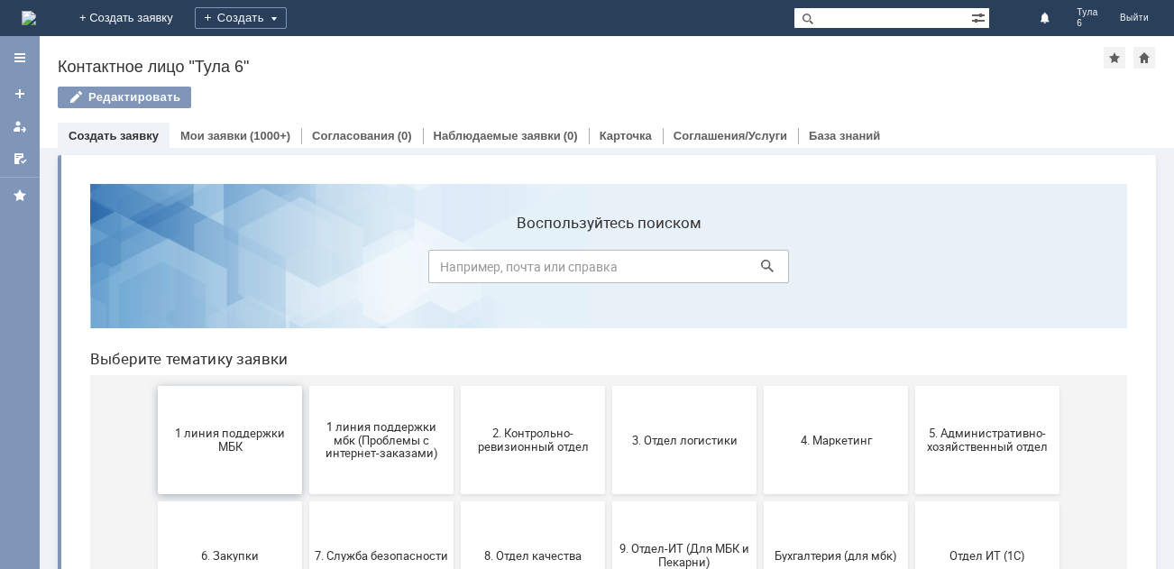
click at [199, 445] on span "1 линия поддержки МБК" at bounding box center [229, 440] width 133 height 27
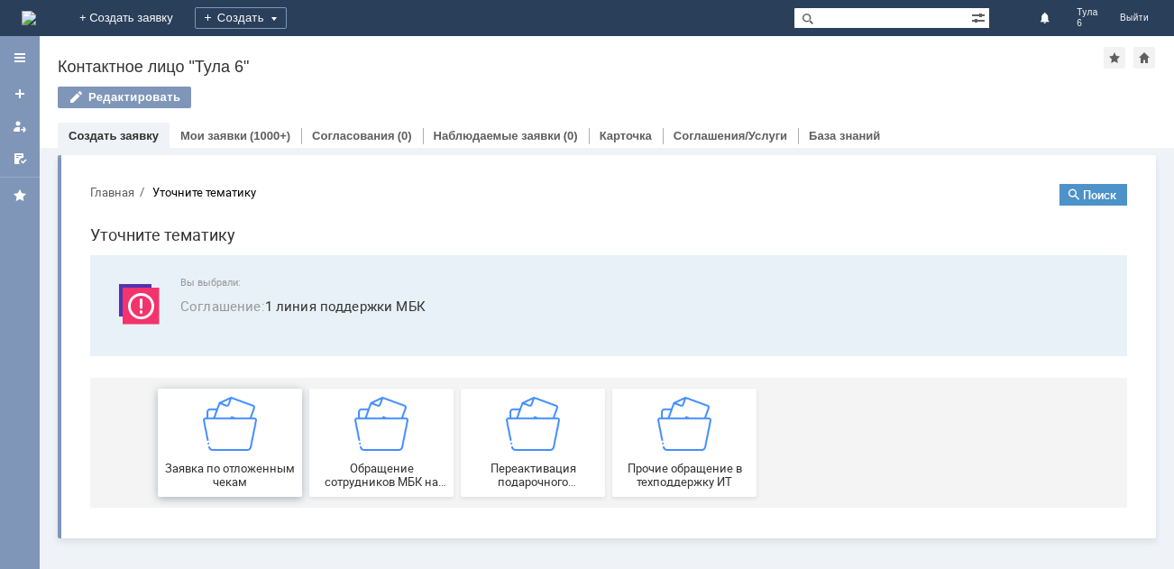
click at [233, 433] on img at bounding box center [230, 424] width 54 height 54
click at [233, 433] on div "Витрина услуг" at bounding box center [607, 358] width 1135 height 421
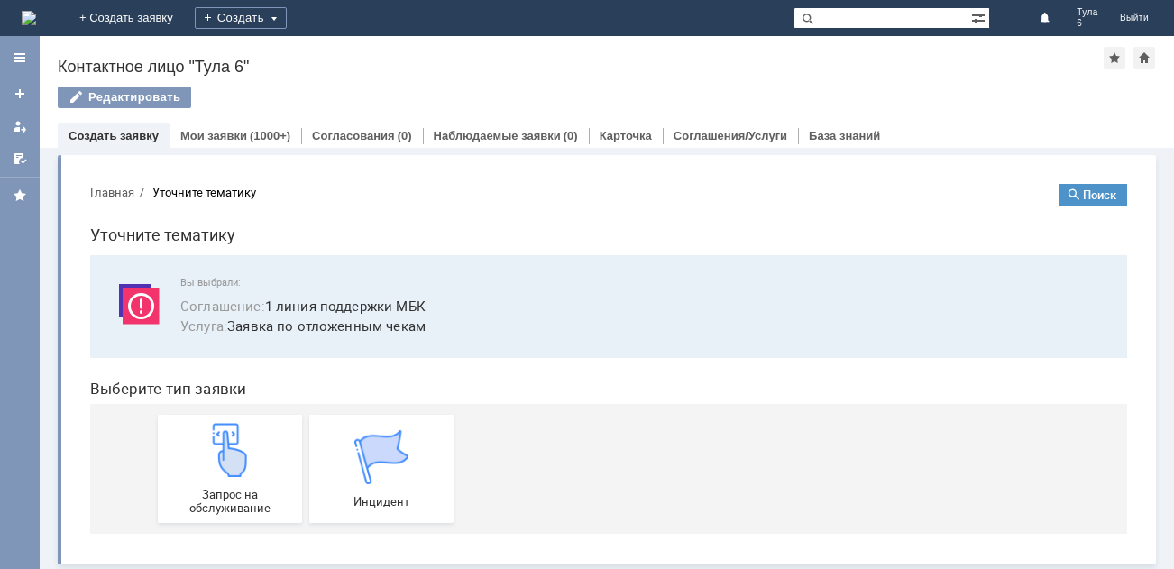
click at [676, 263] on div "Вы выбрали: Соглашение : 1 линия поддержки МБК Услуга : Заявка по отложенным че…" at bounding box center [608, 306] width 1037 height 103
click at [231, 464] on img at bounding box center [230, 450] width 54 height 54
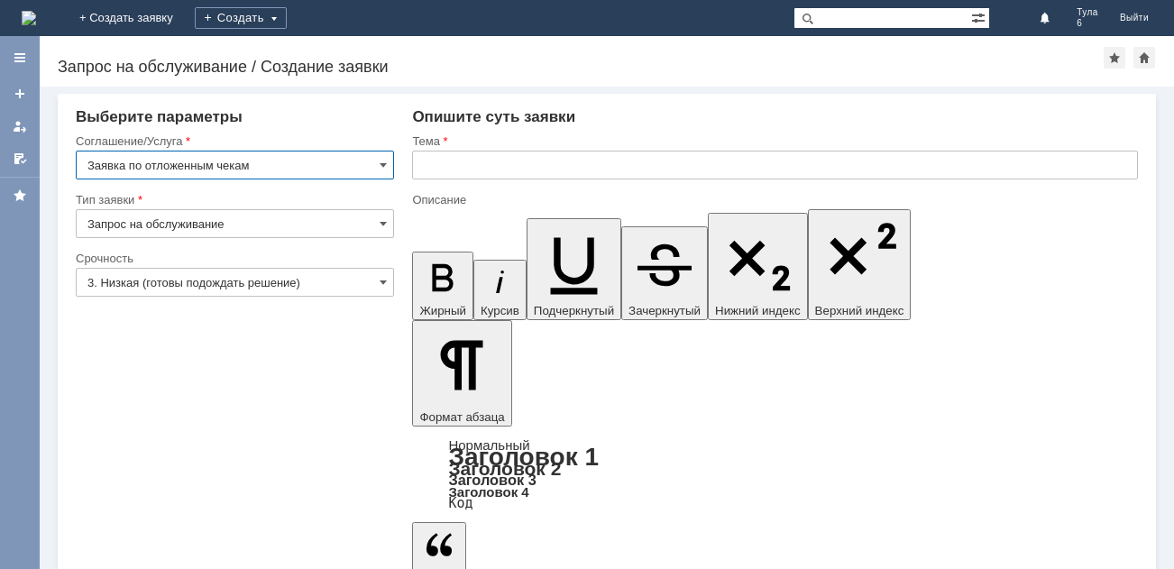
click at [185, 282] on input "3. Низкая (готовы подождать решение)" at bounding box center [235, 282] width 318 height 29
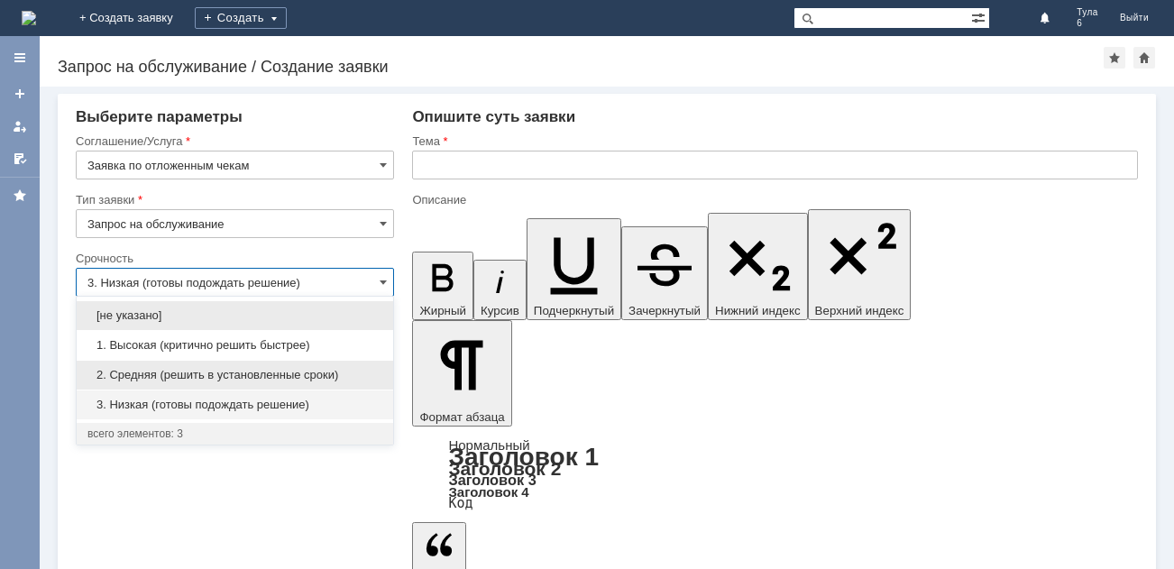
click at [153, 370] on span "2. Средняя (решить в установленные сроки)" at bounding box center [234, 375] width 295 height 14
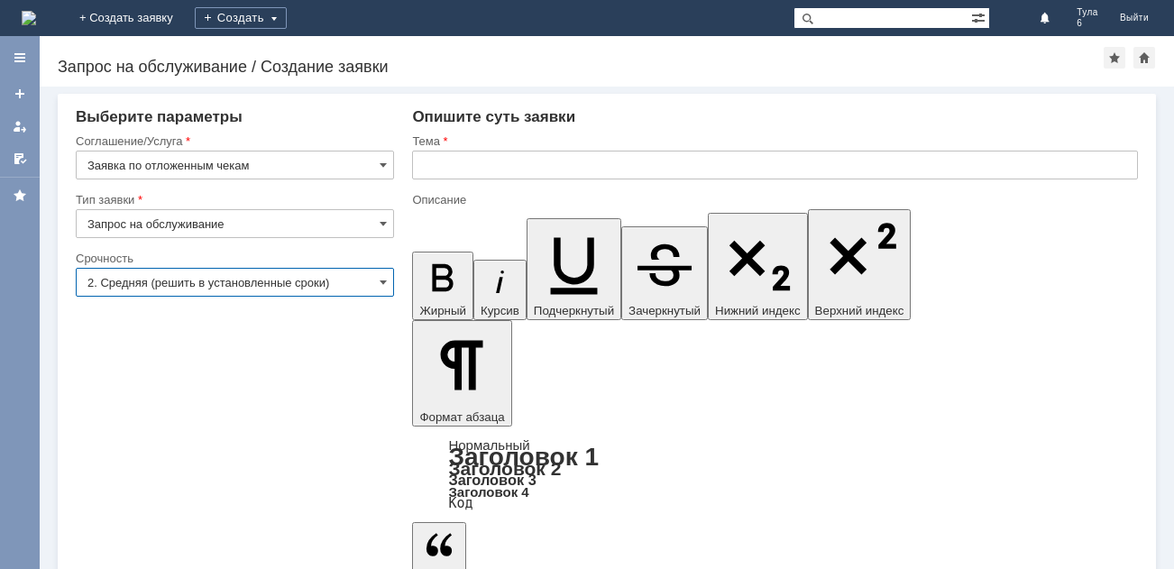
type input "2. Средняя (решить в установленные сроки)"
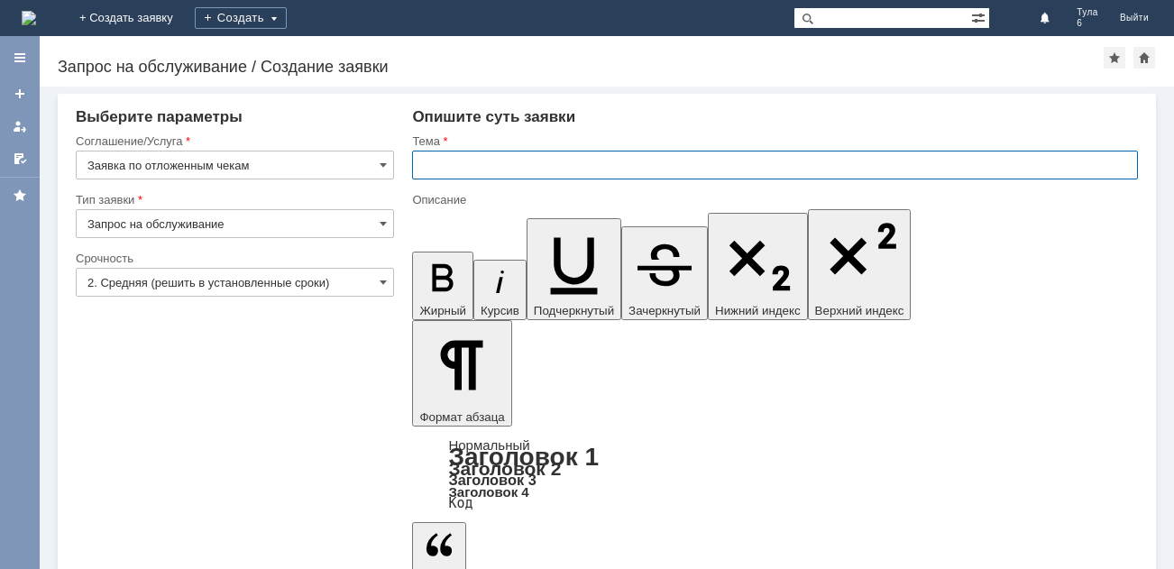
click at [428, 161] on input "text" at bounding box center [775, 165] width 726 height 29
type input "оТЛОЖЕННЫЕ ЧЕКИ ЗА [DATE]"
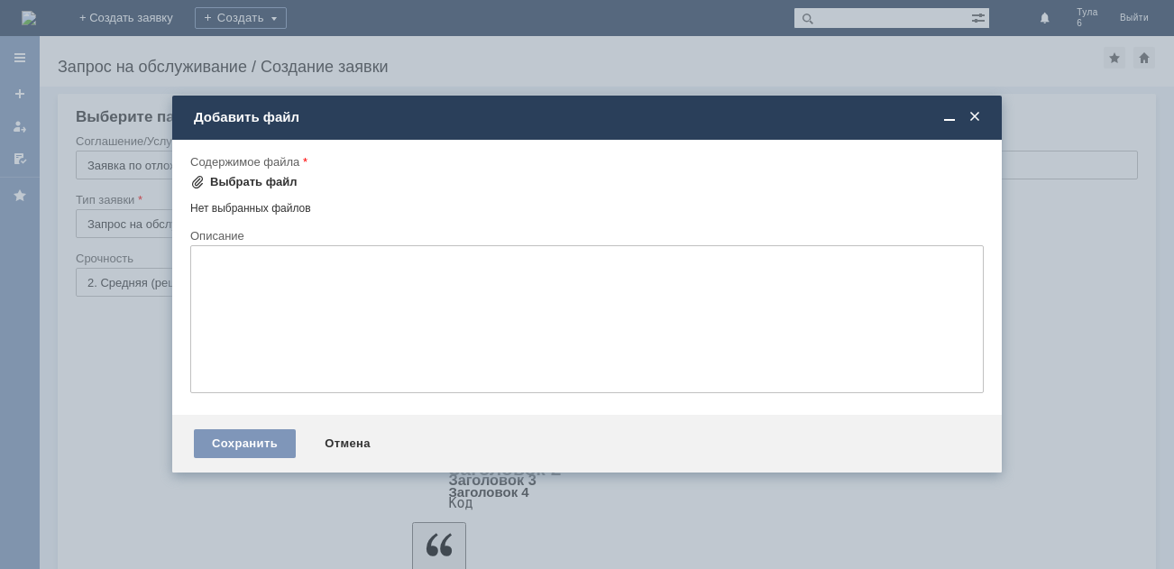
click at [199, 176] on span at bounding box center [197, 182] width 14 height 14
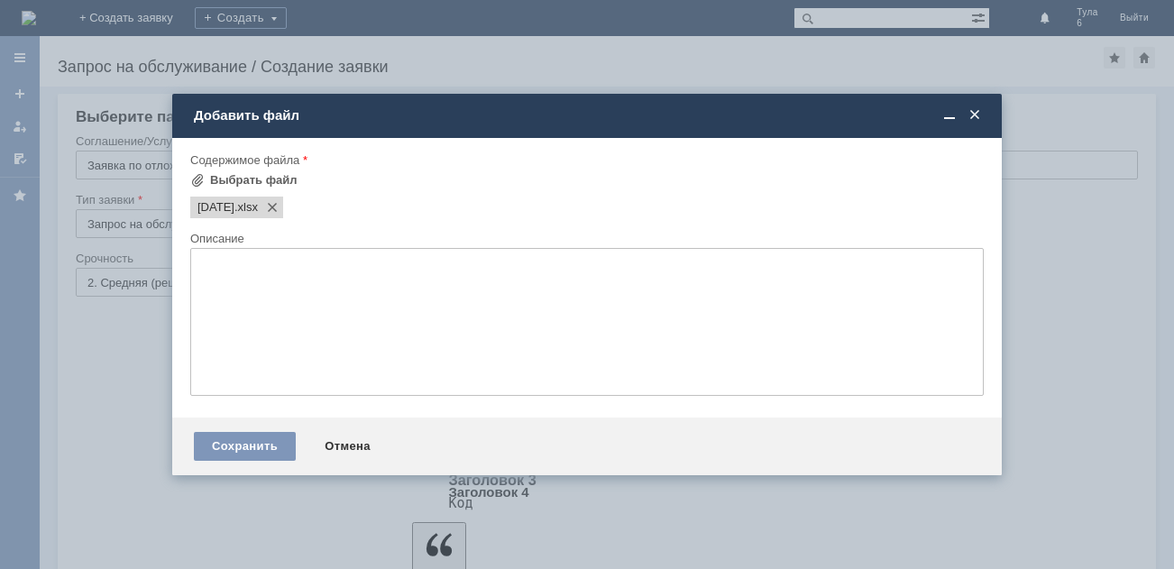
click at [212, 272] on textarea at bounding box center [587, 322] width 794 height 148
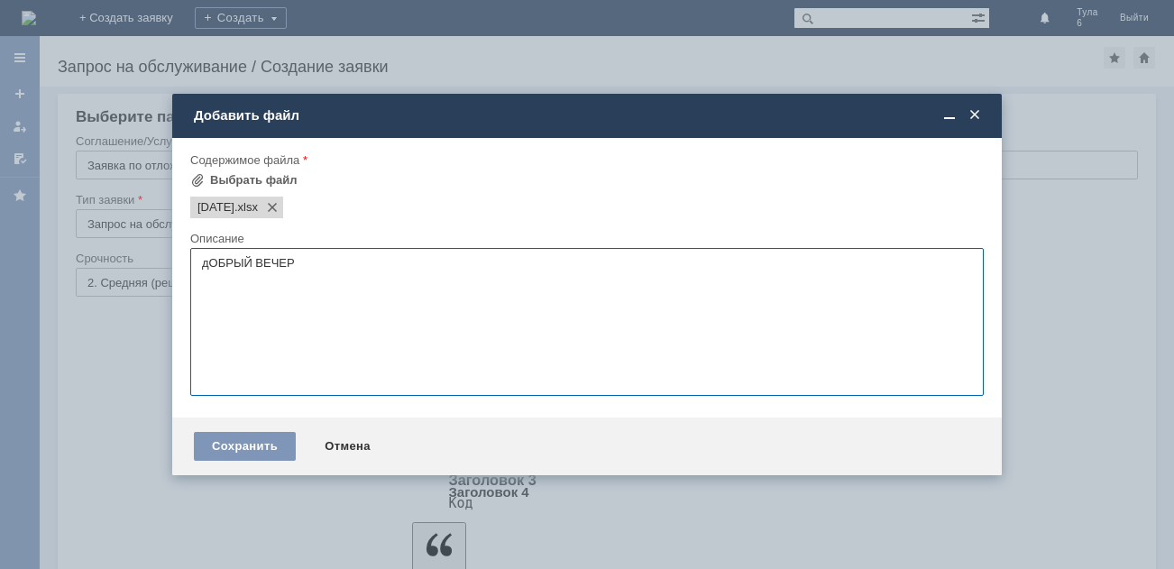
click at [207, 260] on textarea "дОБРЫЙ ВЕЧЕР" at bounding box center [587, 322] width 794 height 148
click at [298, 262] on textarea "ДОБРЫЙ ВЕЧЕР" at bounding box center [587, 322] width 794 height 148
click at [205, 281] on textarea "ДОБРЫЙ ВЕЧЕР ." at bounding box center [587, 322] width 794 height 148
click at [208, 290] on textarea "ДОБРЫЙ ВЕЧЕР ." at bounding box center [587, 322] width 794 height 148
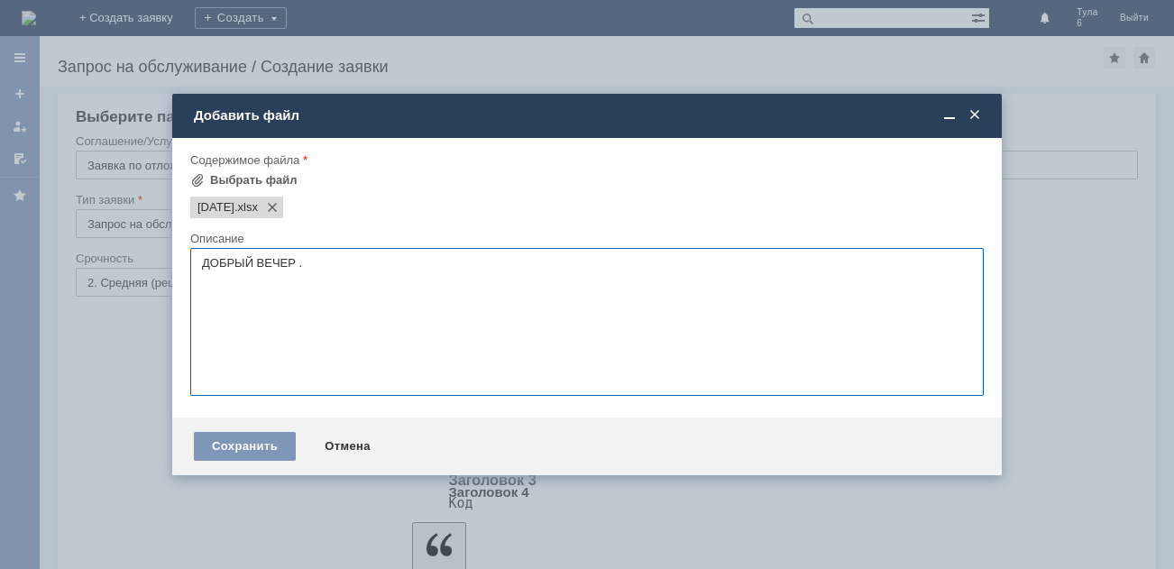
click at [306, 259] on textarea "ДОБРЫЙ ВЕЧЕР ." at bounding box center [587, 322] width 794 height 148
type textarea "Д"
type textarea "д"
click at [298, 263] on textarea "ДОБРЫЙ ВЕЧЕР.пРОСЬБА УДАЛИТЬ" at bounding box center [587, 322] width 794 height 148
click at [412, 261] on textarea "ДОБРЫЙ ВЕЧЕР.пРОСЬБА УДАЛИТЬ" at bounding box center [587, 322] width 794 height 148
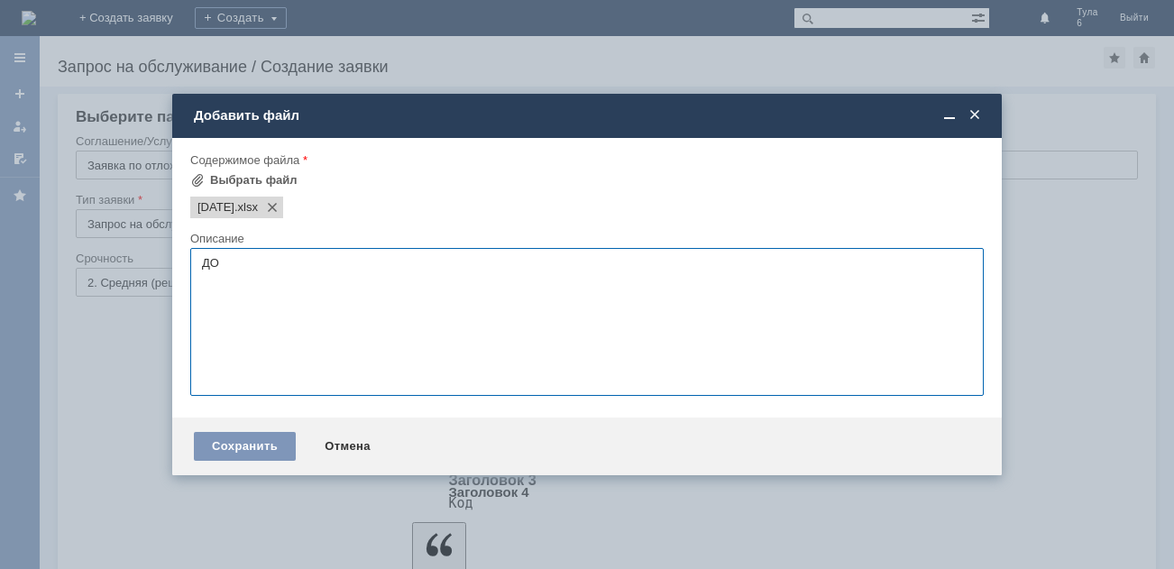
type textarea "Д"
click at [202, 264] on textarea at bounding box center [587, 322] width 794 height 148
type textarea "д"
click at [201, 262] on textarea at bounding box center [587, 322] width 794 height 148
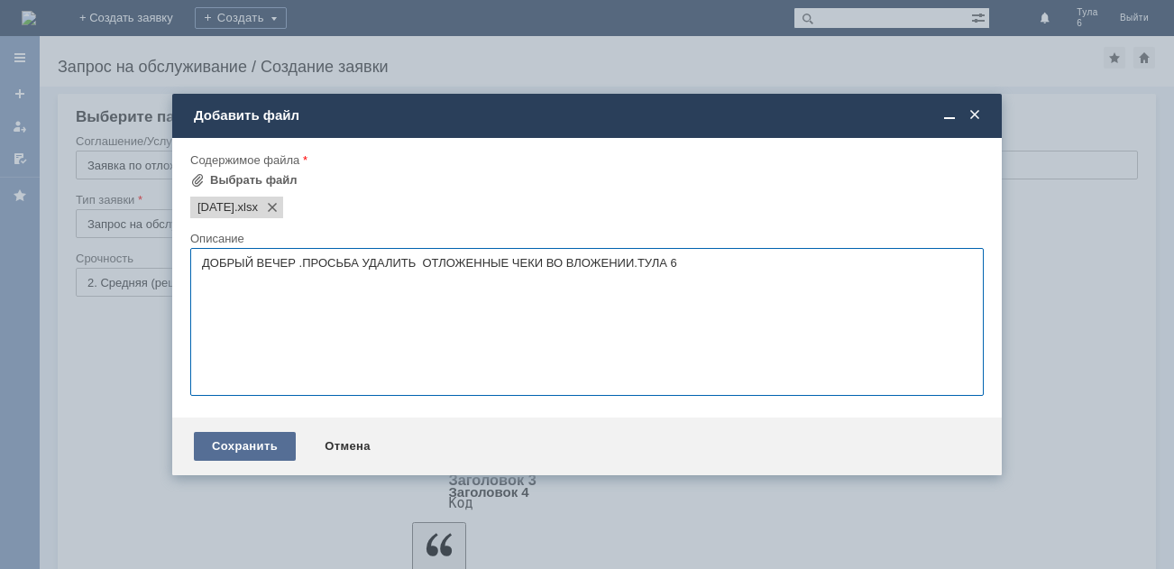
type textarea "ДОБРЫЙ ВЕЧЕР .ПРОСЬБА УДАЛИТЬ ОТЛОЖЕННЫЕ ЧЕКИ ВО ВЛОЖЕНИИ.ТУЛА 6"
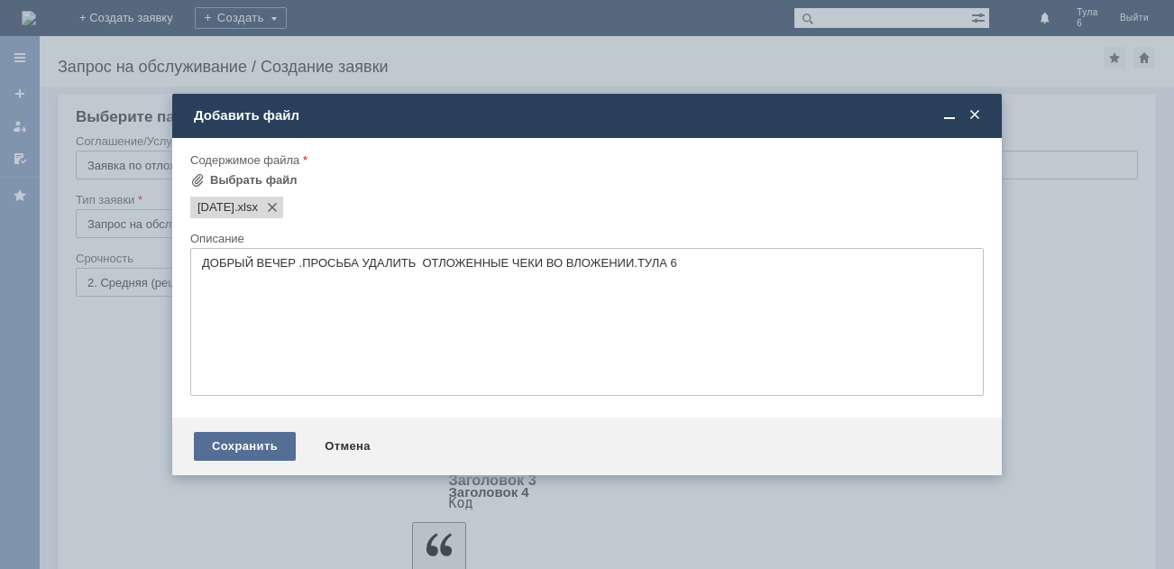
click at [253, 440] on div "Сохранить" at bounding box center [245, 446] width 102 height 29
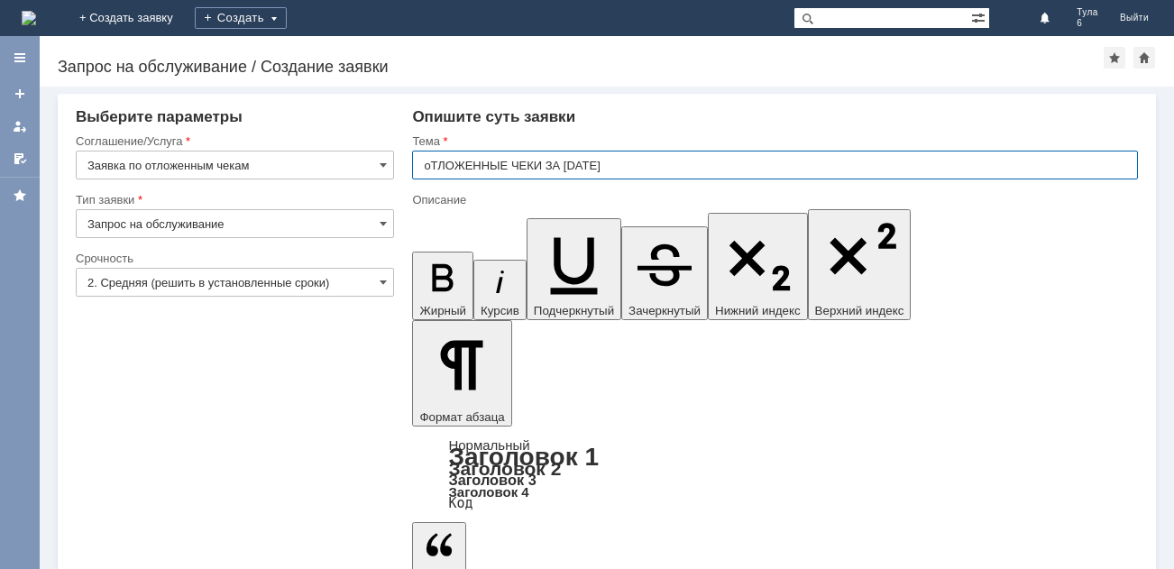
click at [429, 166] on input "оТЛОЖЕННЫЕ ЧЕКИ ЗА [DATE]" at bounding box center [775, 165] width 726 height 29
type input "О"
type input "отложенные чеки за [DATE]"
